Goal: Task Accomplishment & Management: Use online tool/utility

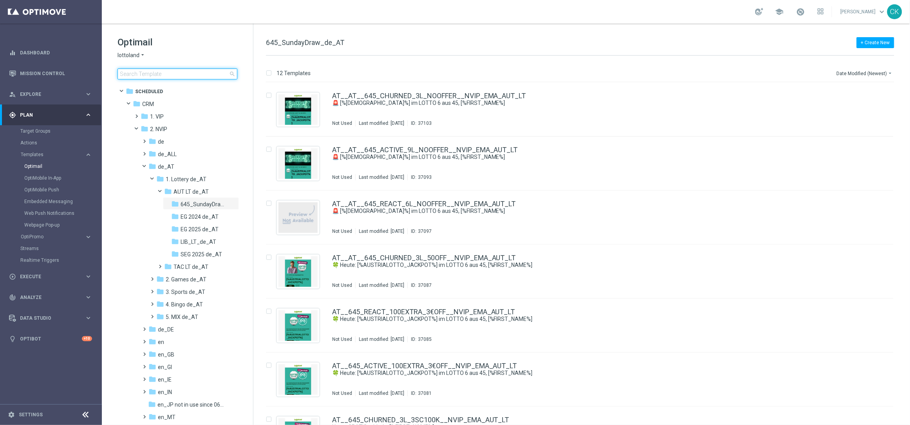
click at [152, 74] on input at bounding box center [178, 74] width 120 height 11
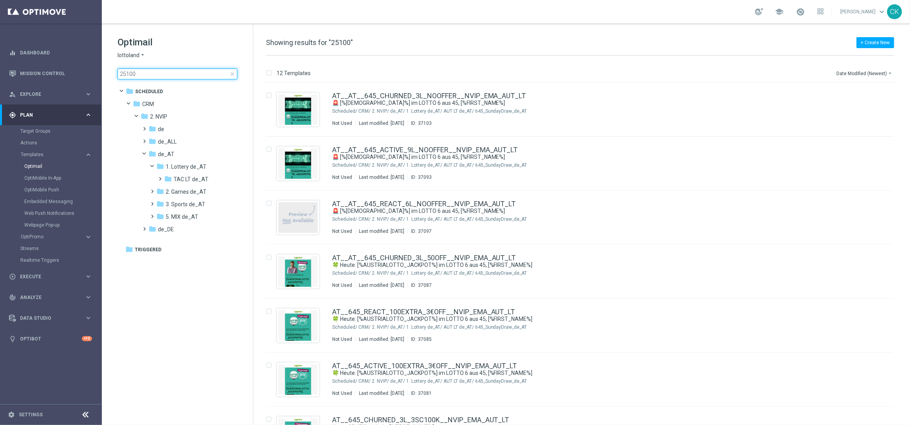
type input "251003"
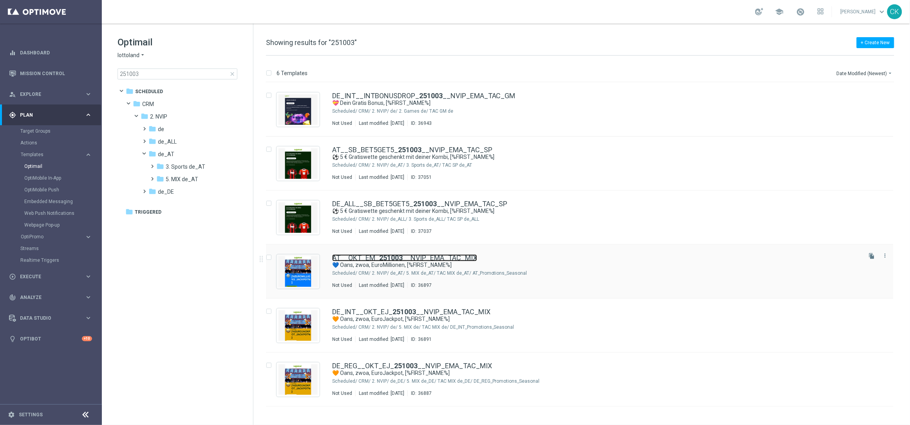
click at [386, 256] on b "251003" at bounding box center [391, 258] width 24 height 8
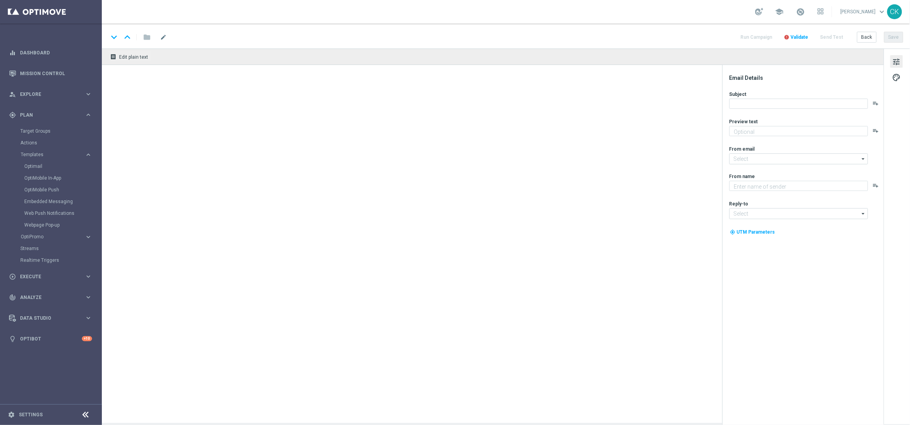
type textarea "Dazu Freispiele."
type input "[EMAIL_ADDRESS][DOMAIN_NAME]"
type textarea "Lottoland"
type input "[EMAIL_ADDRESS][DOMAIN_NAME]"
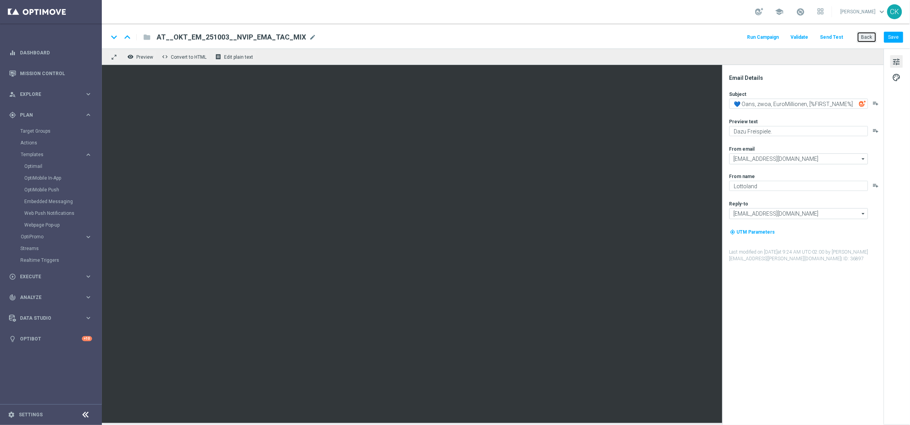
click at [869, 36] on button "Back" at bounding box center [867, 37] width 20 height 11
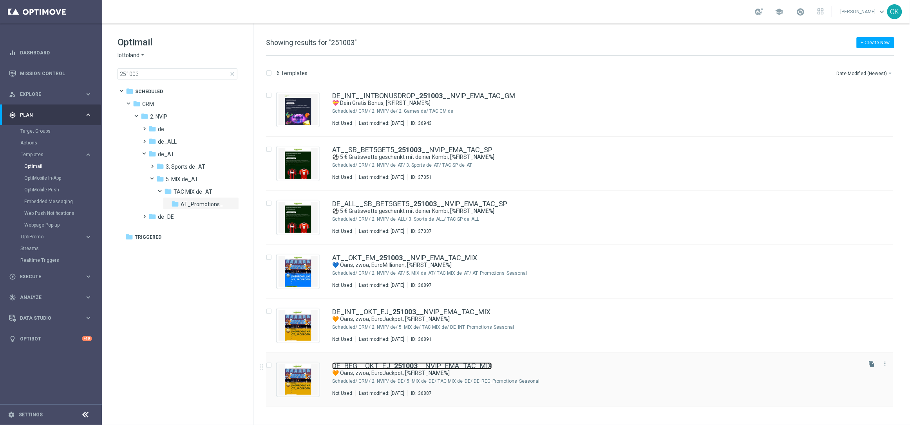
click at [371, 367] on link "DE_REG__OKT_EJ_ 251003 __NVIP_EMA_TAC_MIX" at bounding box center [412, 366] width 160 height 7
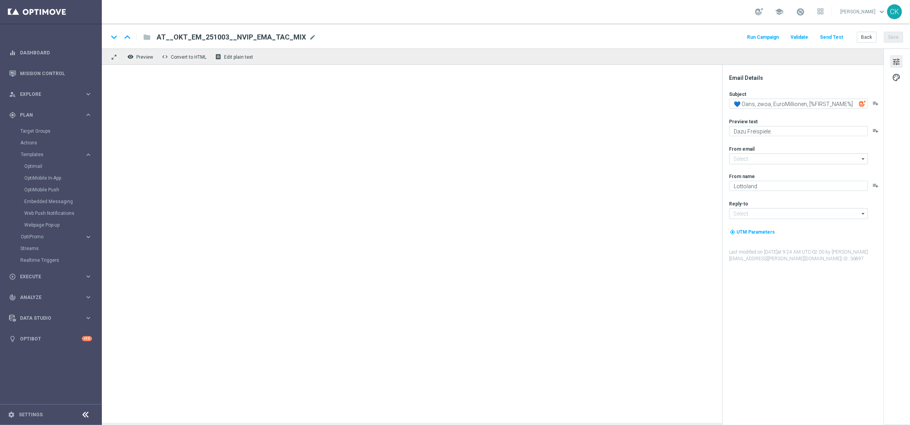
type input "[EMAIL_ADDRESS][DOMAIN_NAME]"
type textarea "🧡 Oans, zwoa, EuroJackpot, [%FIRST_NAME%]"
type textarea "Dazu GRATIS Rubbellose."
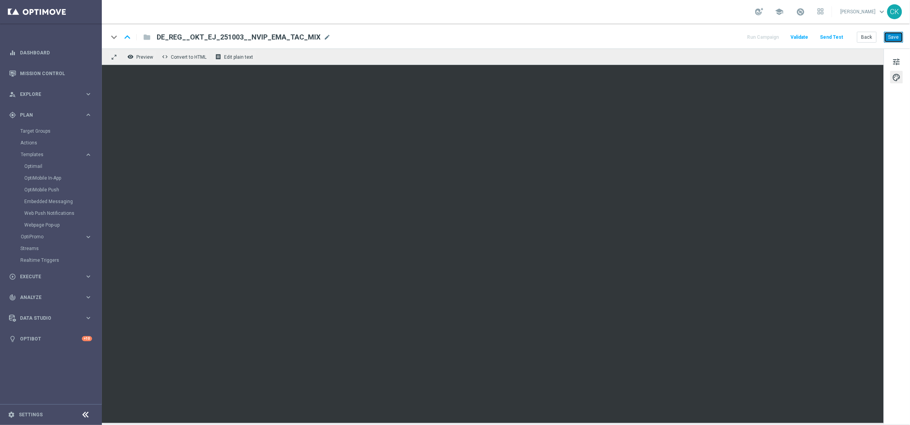
click at [894, 38] on button "Save" at bounding box center [893, 37] width 19 height 11
click at [897, 35] on button "Save" at bounding box center [893, 37] width 19 height 11
click at [867, 37] on button "Back" at bounding box center [867, 37] width 20 height 11
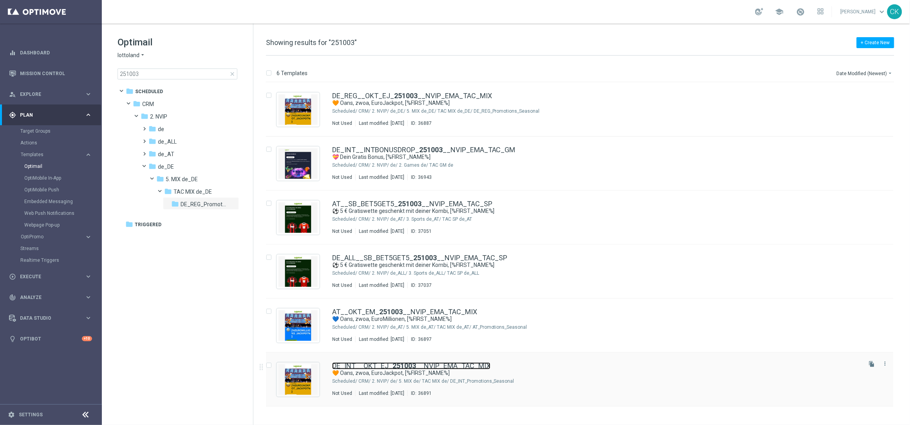
click at [375, 364] on link "DE_INT__OKT_EJ_ 251003 __NVIP_EMA_TAC_MIX" at bounding box center [411, 366] width 158 height 7
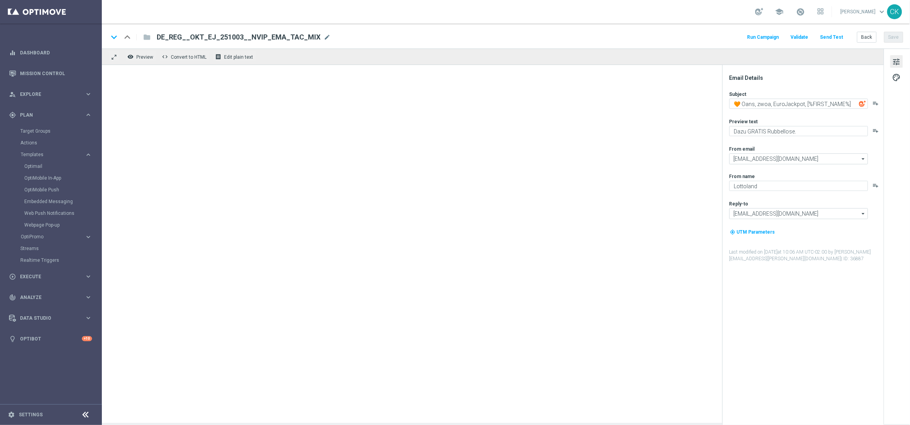
type textarea "Dazu Freispiele."
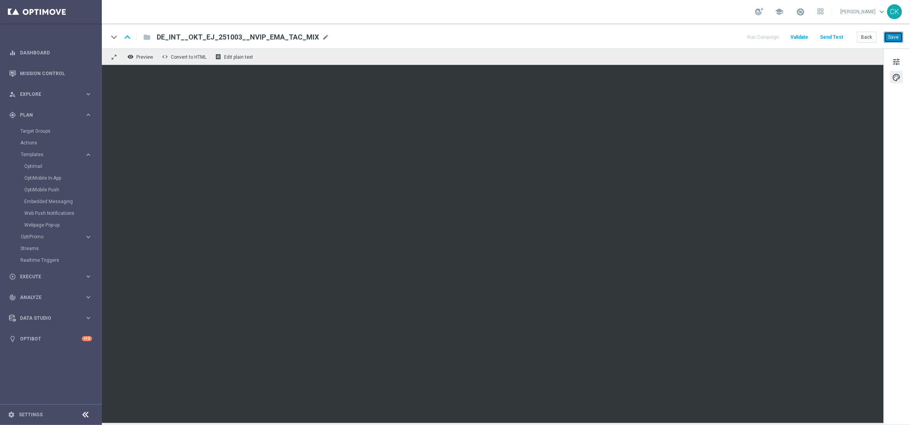
click at [894, 34] on button "Save" at bounding box center [893, 37] width 19 height 11
click at [865, 34] on button "Back" at bounding box center [867, 37] width 20 height 11
